Goal: Check status: Check status

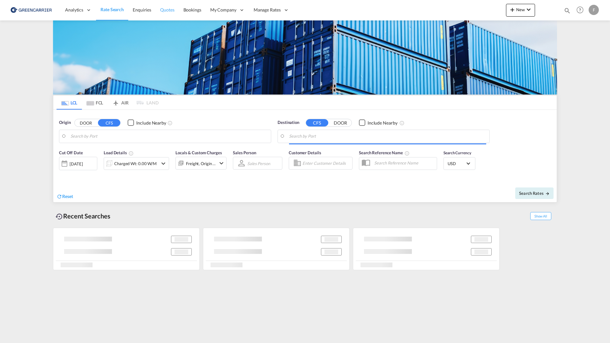
type input "[GEOGRAPHIC_DATA] ([GEOGRAPHIC_DATA]), [GEOGRAPHIC_DATA]"
type input "Busan, KRPUS"
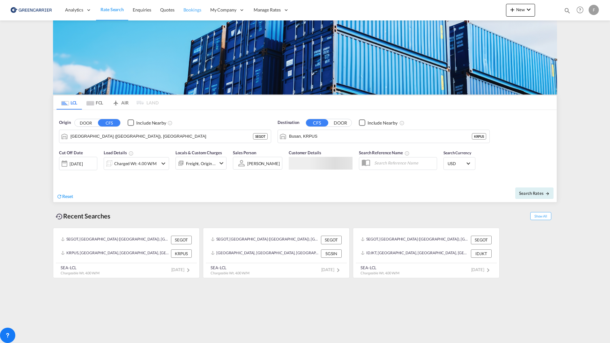
click at [192, 11] on span "Bookings" at bounding box center [192, 9] width 18 height 5
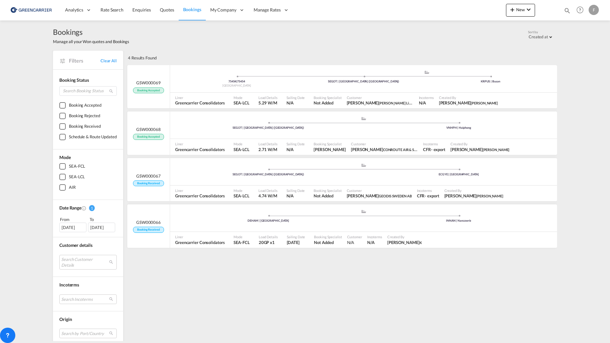
click at [71, 229] on div "[DATE]" at bounding box center [72, 227] width 27 height 10
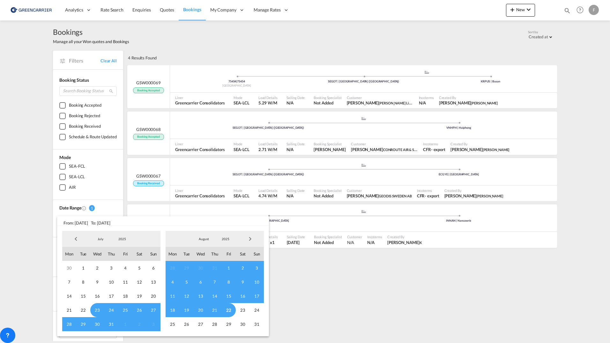
click at [75, 234] on span "Previous Month" at bounding box center [76, 238] width 13 height 13
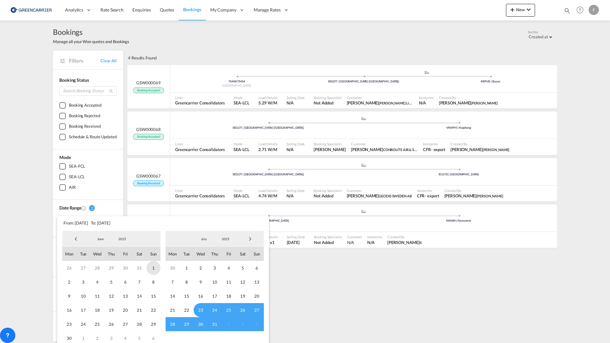
click at [148, 266] on span "1" at bounding box center [153, 268] width 14 height 14
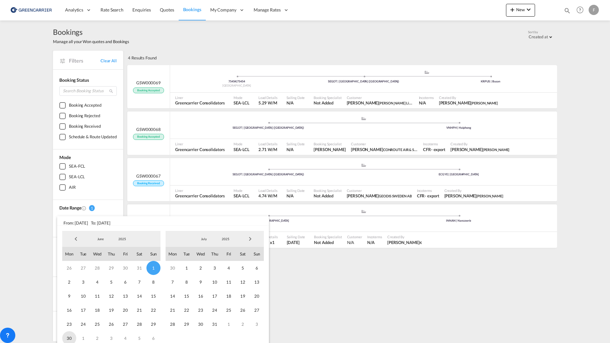
click at [69, 335] on span "30" at bounding box center [69, 338] width 14 height 14
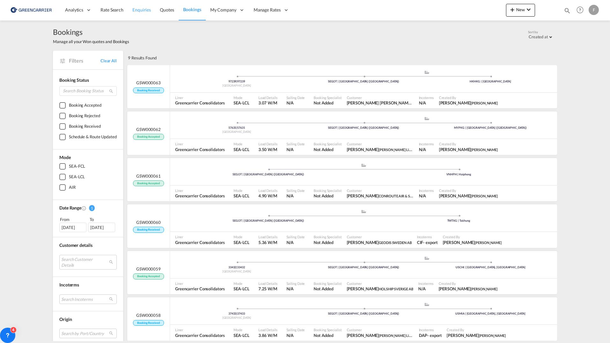
click at [141, 9] on span "Enquiries" at bounding box center [141, 9] width 19 height 5
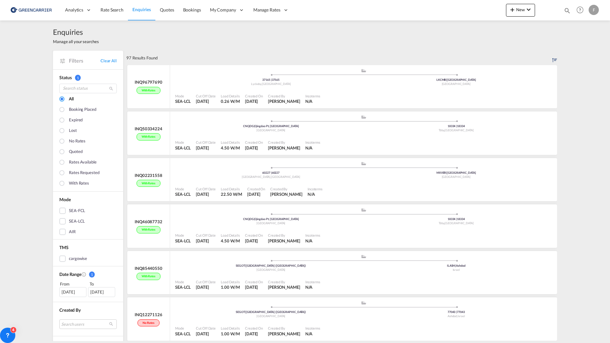
click at [77, 293] on div "[DATE]" at bounding box center [72, 292] width 27 height 10
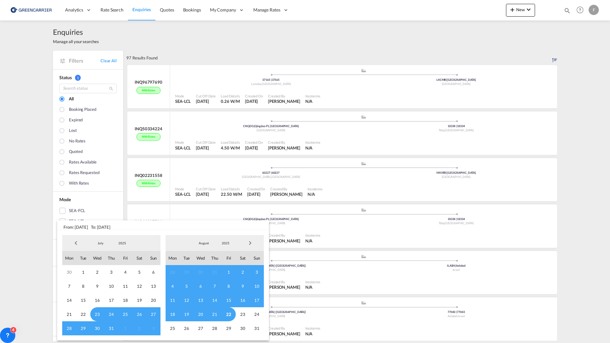
click at [74, 240] on span "Previous Month" at bounding box center [76, 242] width 13 height 13
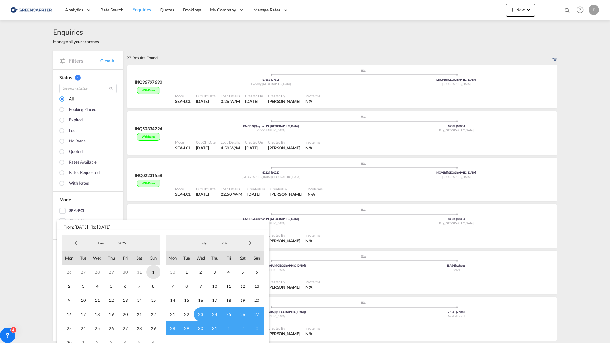
click at [155, 271] on span "1" at bounding box center [153, 272] width 14 height 14
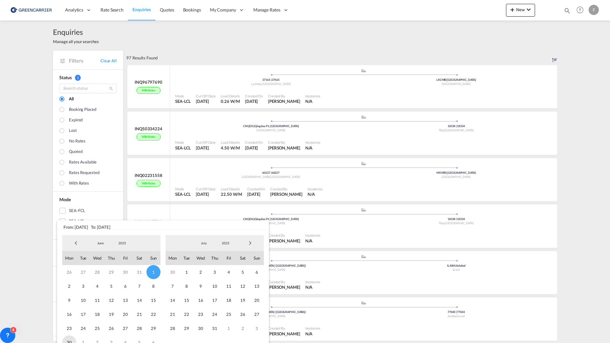
click at [73, 338] on span "30" at bounding box center [69, 342] width 14 height 14
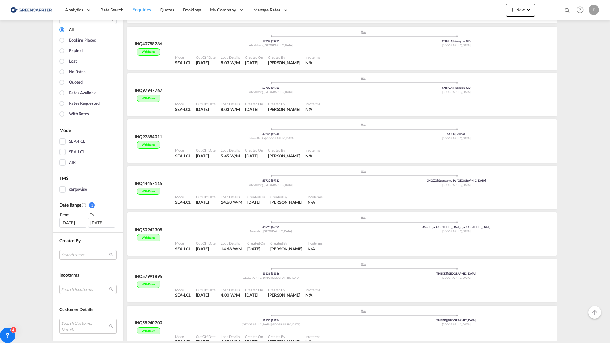
scroll to position [2408, 0]
click at [342, 149] on div at bounding box center [439, 152] width 232 height 14
